Goal: Information Seeking & Learning: Learn about a topic

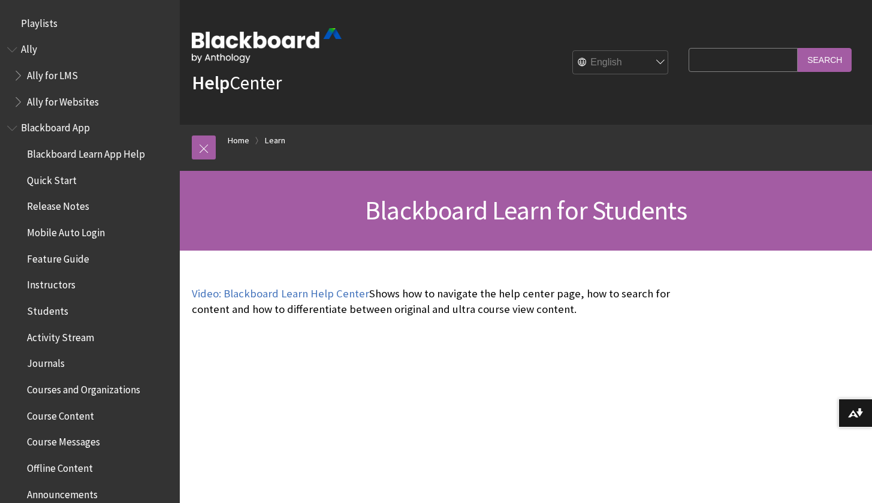
scroll to position [1137, 0]
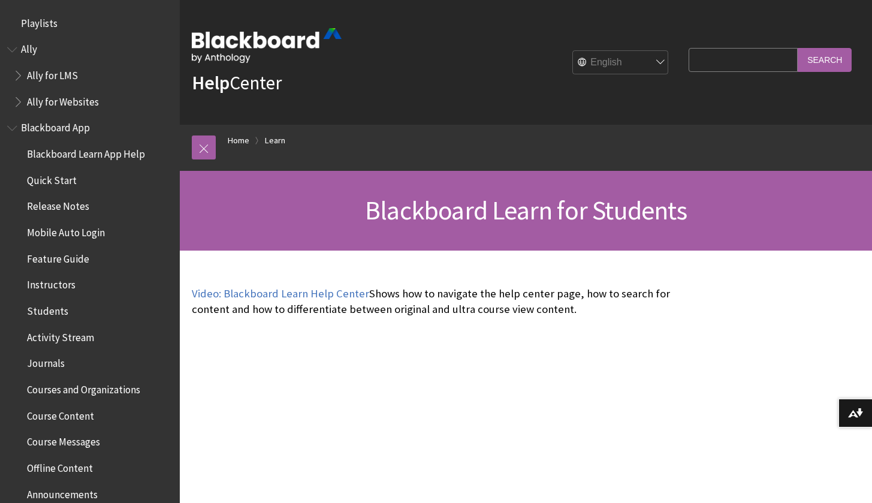
scroll to position [1137, 0]
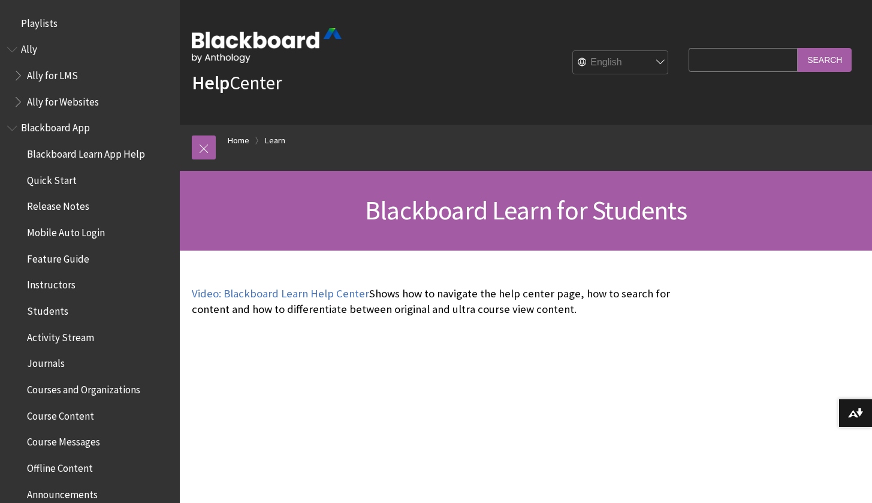
scroll to position [1137, 0]
